Goal: Task Accomplishment & Management: Use online tool/utility

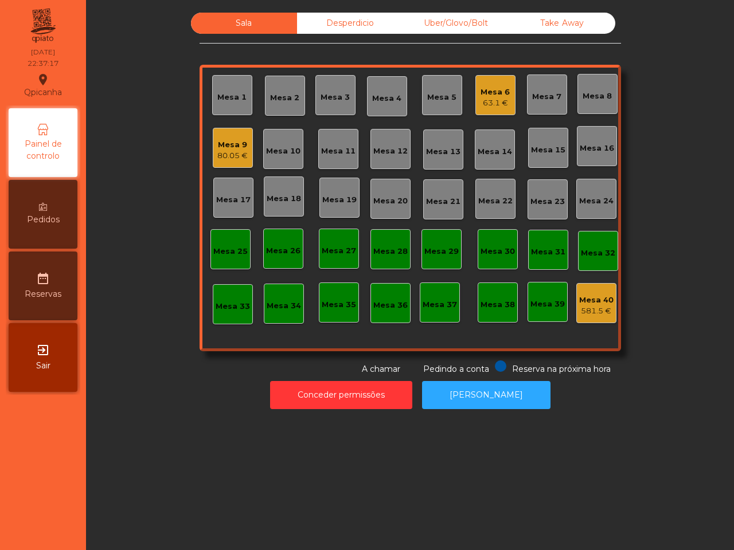
click at [636, 37] on div "Sala Desperdicio Uber/Glovo/Bolt Take Away Mesa 1 Mesa 2 Mesa 3 Mesa 4 Mesa 5 M…" at bounding box center [409, 194] width 617 height 363
click at [219, 146] on div "Mesa 9" at bounding box center [232, 144] width 30 height 11
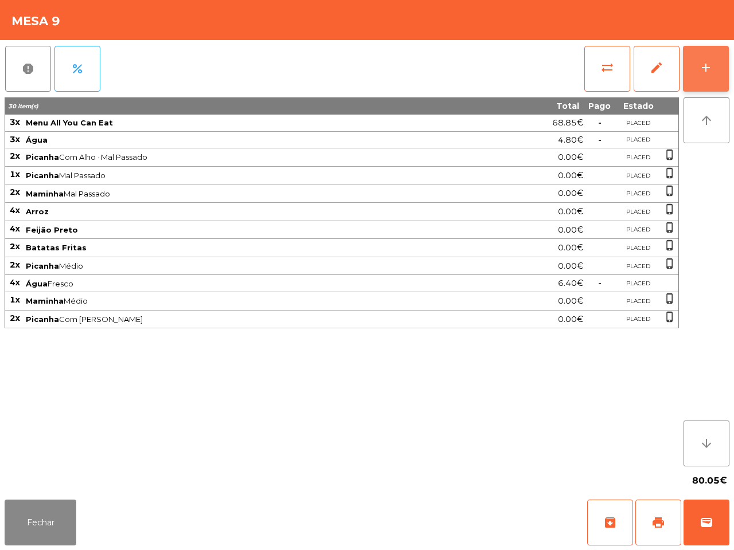
click at [690, 76] on button "add" at bounding box center [706, 69] width 46 height 46
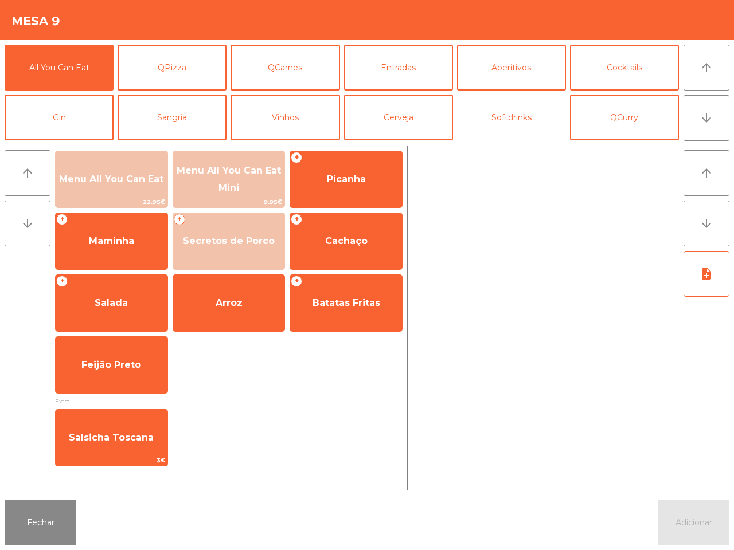
click at [488, 104] on button "Softdrinks" at bounding box center [511, 118] width 109 height 46
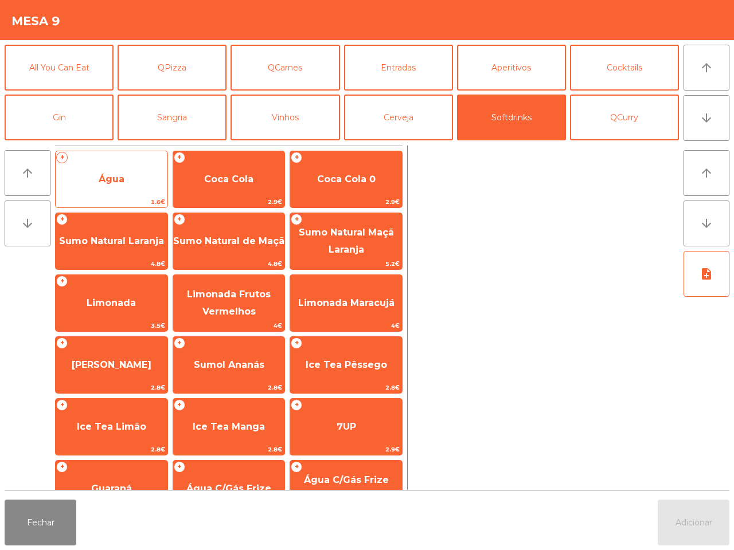
click at [116, 187] on span "Água" at bounding box center [112, 179] width 112 height 31
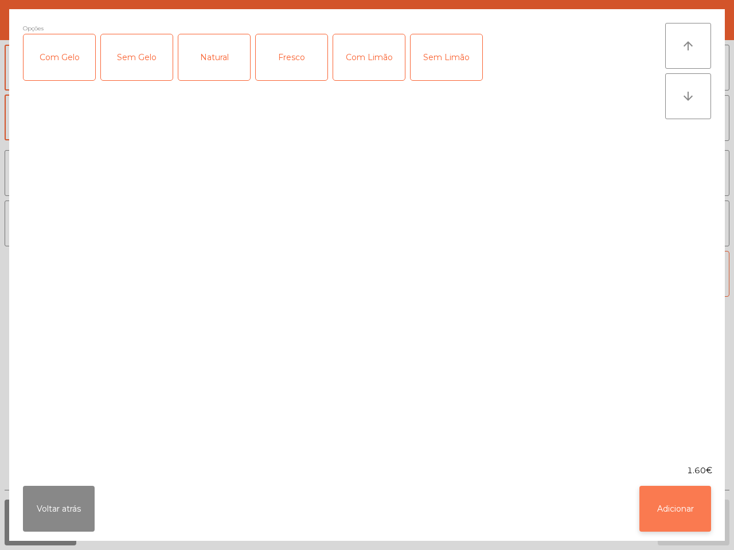
click at [674, 517] on button "Adicionar" at bounding box center [675, 509] width 72 height 46
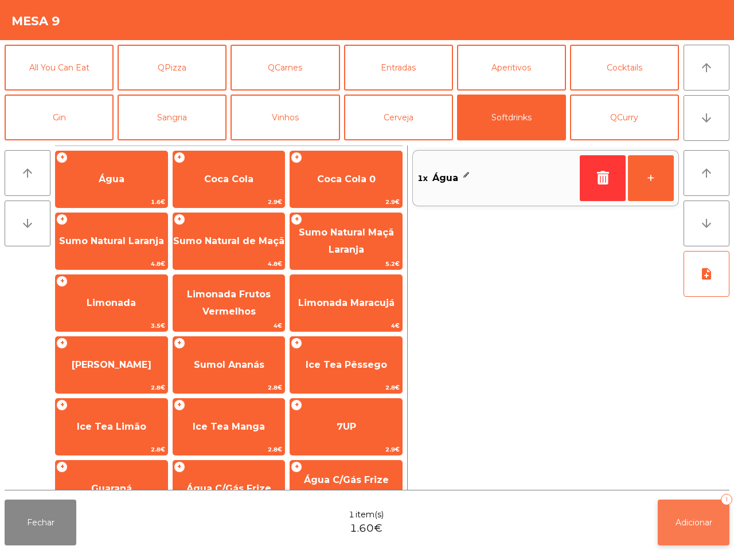
click at [683, 517] on button "Adicionar 1" at bounding box center [694, 523] width 72 height 46
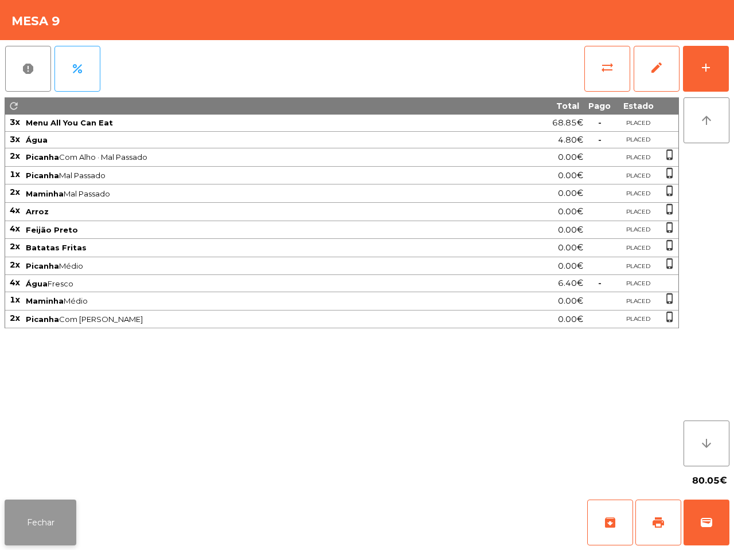
click at [23, 517] on button "Fechar" at bounding box center [41, 523] width 72 height 46
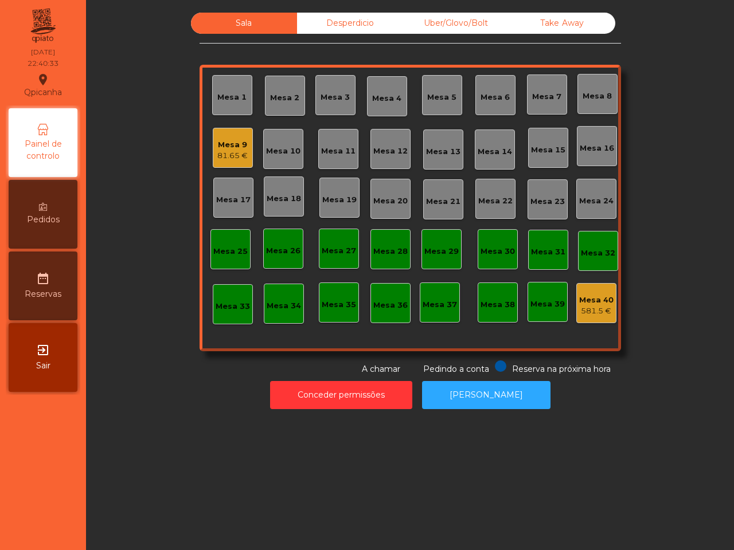
click at [24, 517] on nav "Qpicanha location_on [DATE] 22:40:33 Painel de controlo Pedidos date_range Rese…" at bounding box center [43, 275] width 86 height 550
click at [217, 145] on div "Mesa 9" at bounding box center [232, 144] width 30 height 11
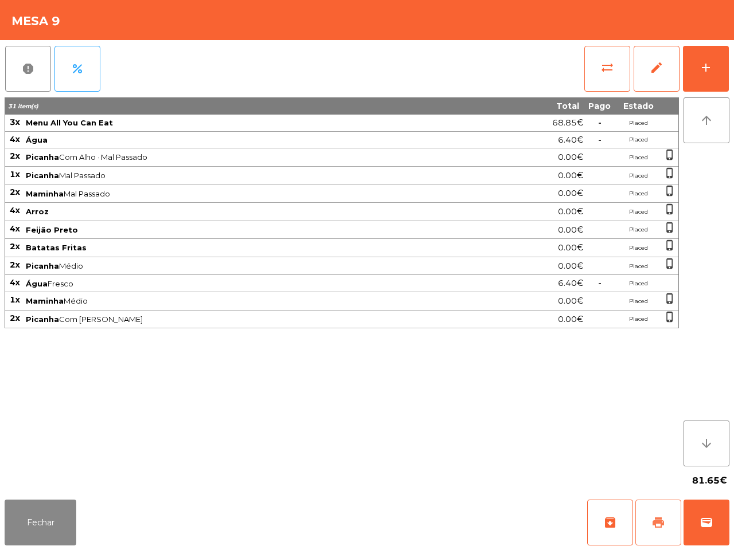
click at [663, 522] on span "print" at bounding box center [658, 523] width 14 height 14
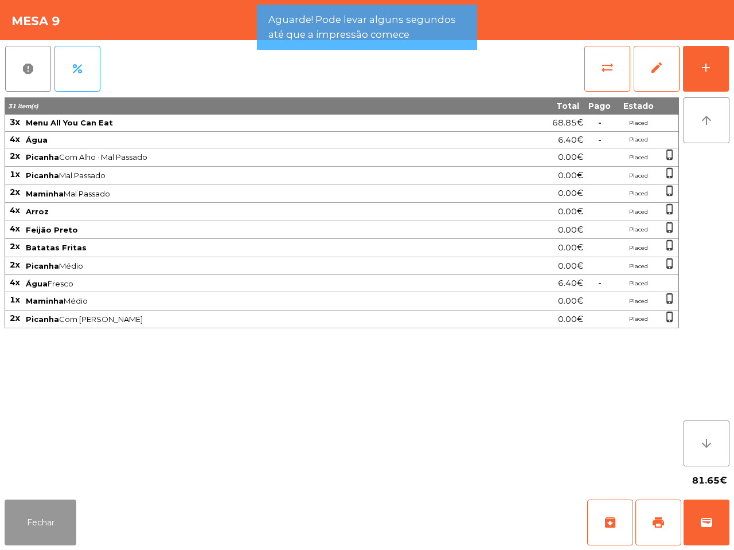
drag, startPoint x: 41, startPoint y: 529, endPoint x: 58, endPoint y: 549, distance: 26.1
click at [58, 549] on div "Fechar archive print wallet" at bounding box center [367, 522] width 734 height 55
